Goal: Task Accomplishment & Management: Use online tool/utility

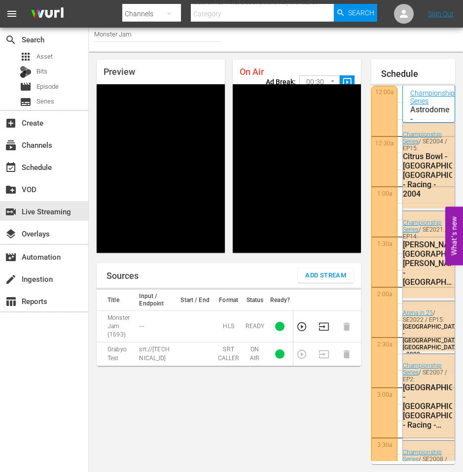
scroll to position [2036, 0]
